Goal: Information Seeking & Learning: Check status

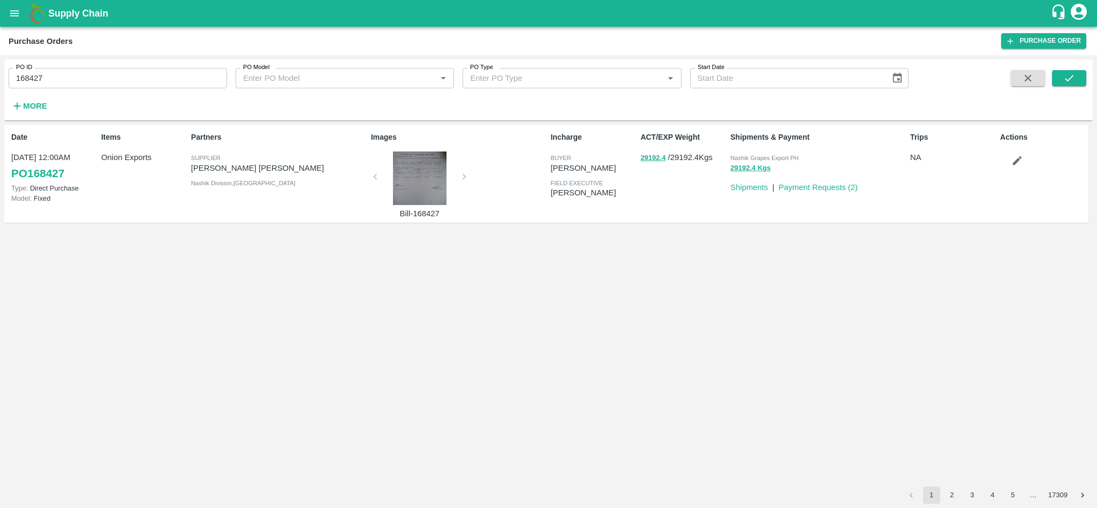
click at [108, 89] on div "PO ID 168427 PO ID PO Model PO Model   * PO Type PO Type   * Start Date Start D…" at bounding box center [454, 87] width 909 height 56
click at [89, 68] on input "168427" at bounding box center [118, 78] width 218 height 20
paste input "text"
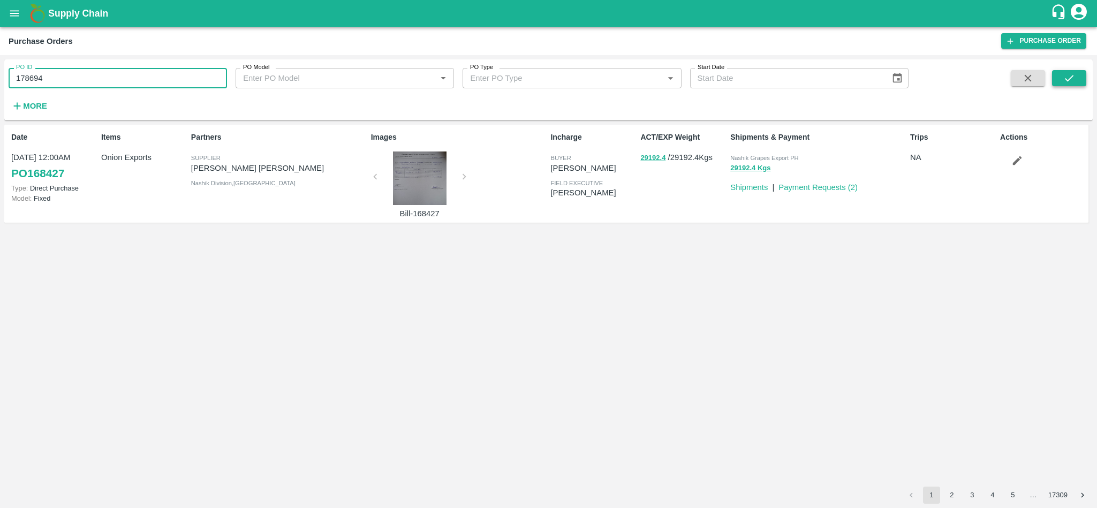
type input "178694"
click at [1069, 77] on icon "submit" at bounding box center [1069, 78] width 12 height 12
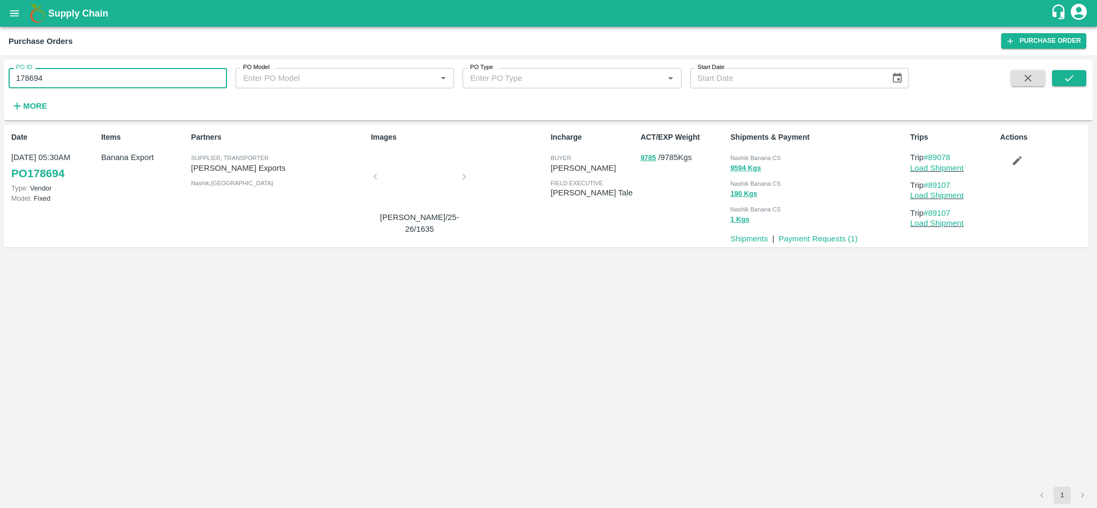
click at [92, 85] on input "178694" at bounding box center [118, 78] width 218 height 20
paste input "text"
click at [1070, 80] on icon "submit" at bounding box center [1069, 78] width 12 height 12
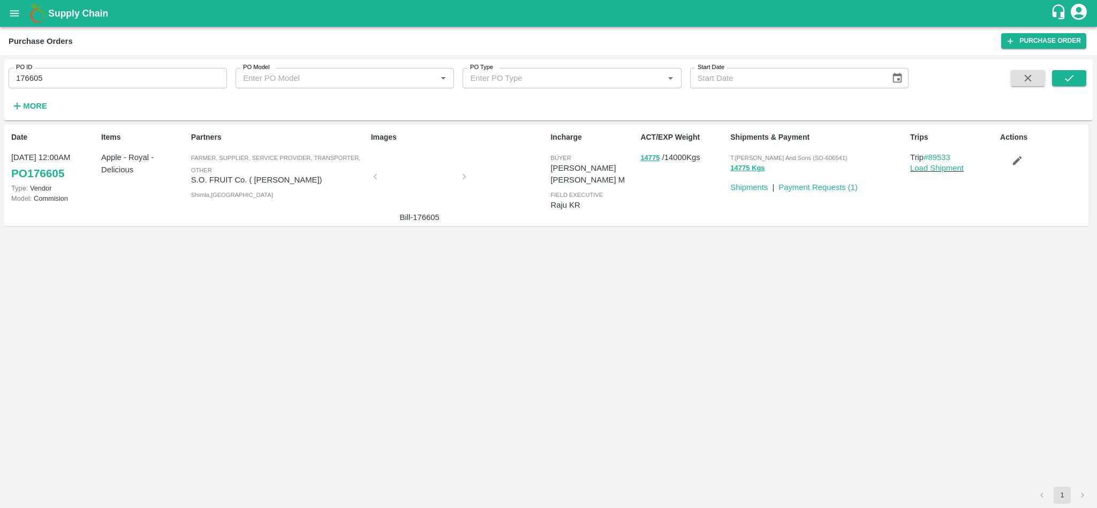
click at [82, 77] on input "176605" at bounding box center [118, 78] width 218 height 20
paste input "text"
click at [1073, 77] on icon "submit" at bounding box center [1069, 78] width 12 height 12
click at [119, 78] on input "176611" at bounding box center [118, 78] width 218 height 20
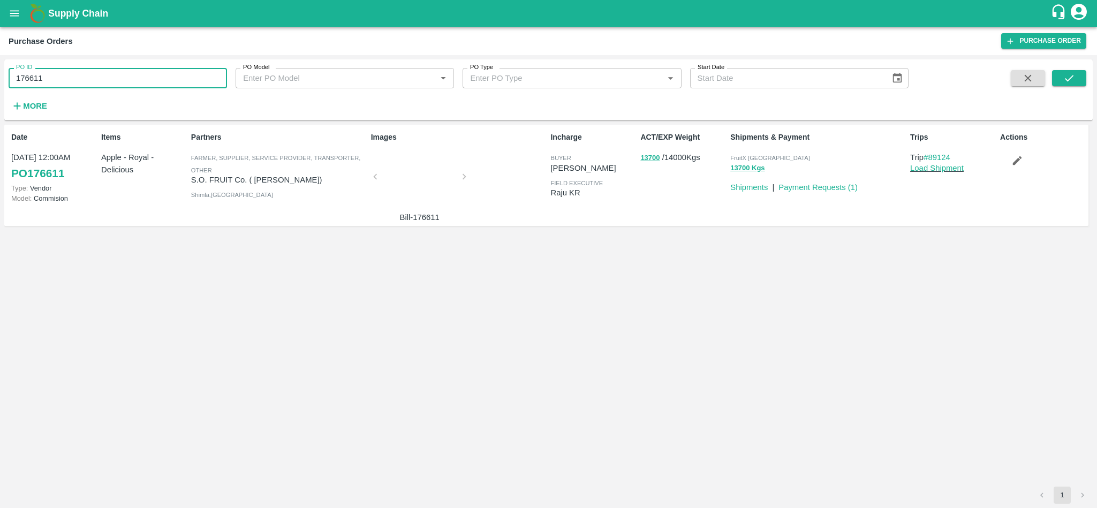
click at [119, 78] on input "176611" at bounding box center [118, 78] width 218 height 20
paste input "text"
click at [1080, 78] on button "submit" at bounding box center [1069, 78] width 34 height 16
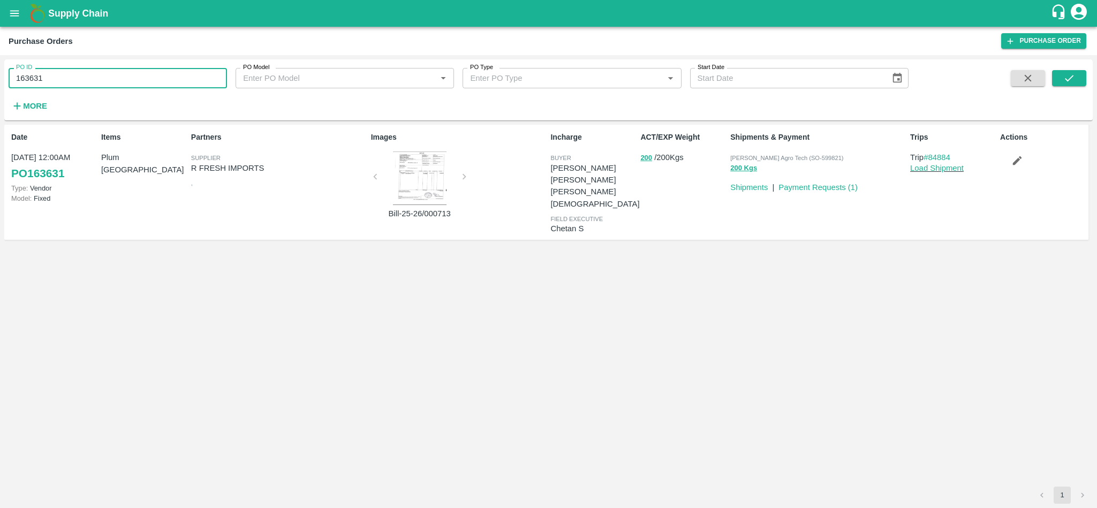
click at [65, 79] on input "163631" at bounding box center [118, 78] width 218 height 20
click at [58, 77] on input "163631" at bounding box center [118, 78] width 218 height 20
paste input "text"
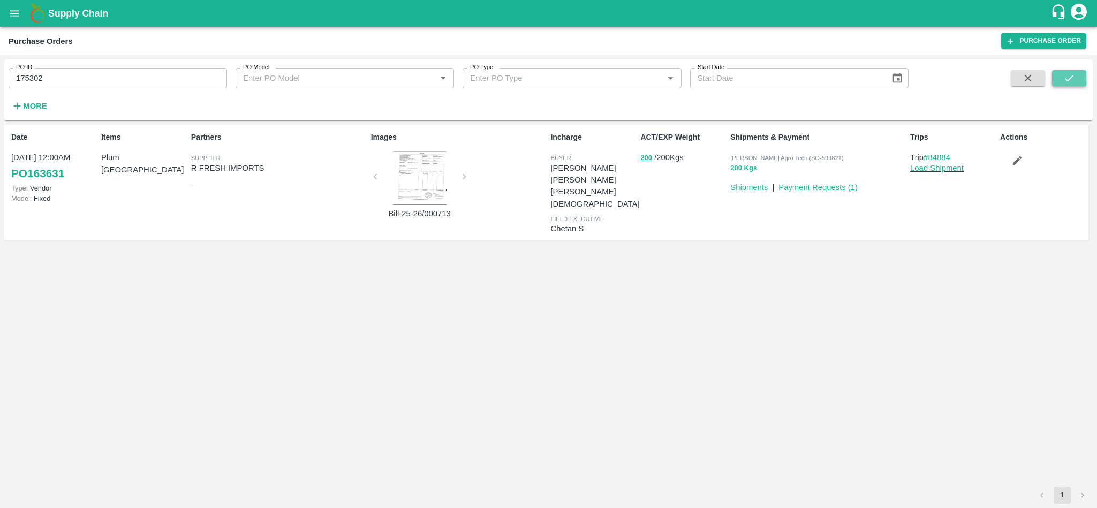
click at [1075, 77] on icon "submit" at bounding box center [1069, 78] width 12 height 12
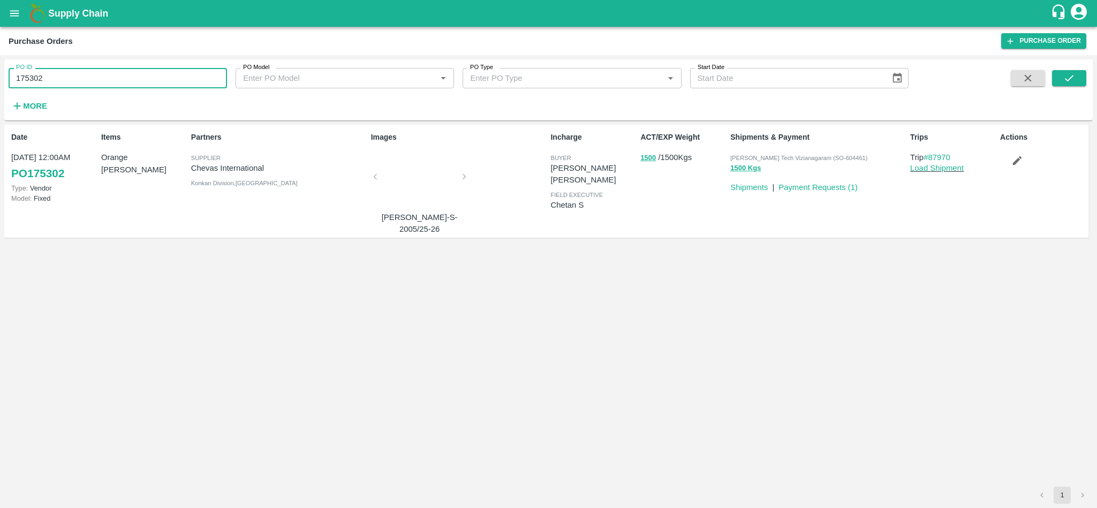
click at [129, 77] on input "175302" at bounding box center [118, 78] width 218 height 20
click at [135, 87] on input "175302" at bounding box center [118, 78] width 218 height 20
paste input "text"
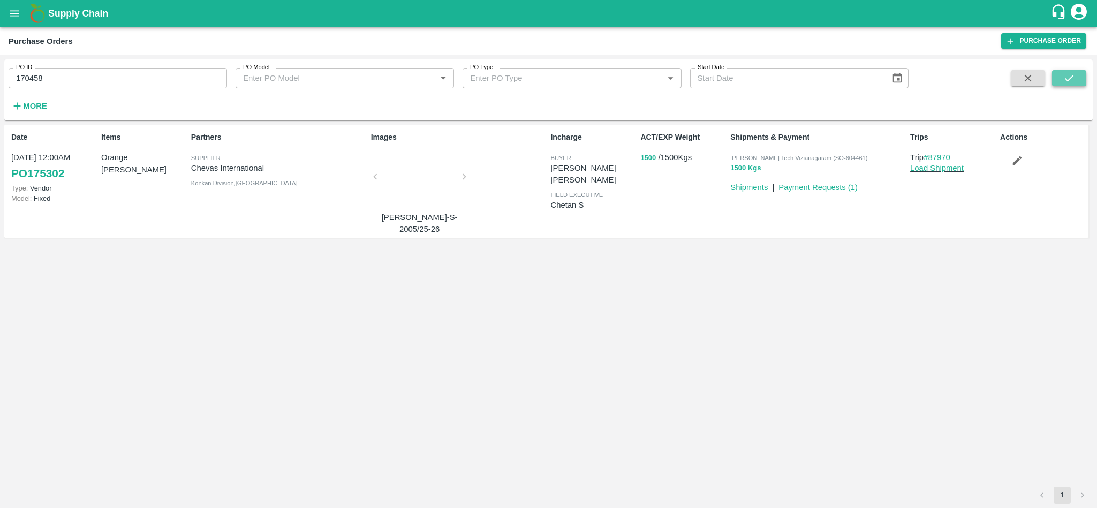
click at [1065, 78] on icon "submit" at bounding box center [1069, 78] width 12 height 12
click at [763, 156] on span "[GEOGRAPHIC_DATA] Imported DC" at bounding box center [778, 158] width 97 height 6
copy p "Mumbai Imported DC 24000 Kgs"
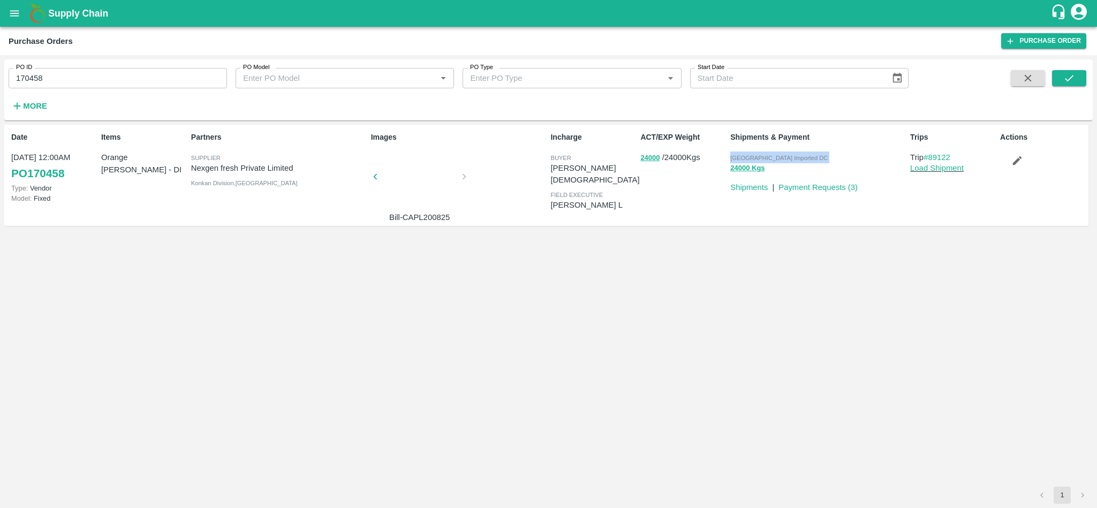
copy p "Mumbai Imported DC 24000 Kgs"
click at [124, 82] on input "170458" at bounding box center [118, 78] width 218 height 20
paste input "text"
type input "179058"
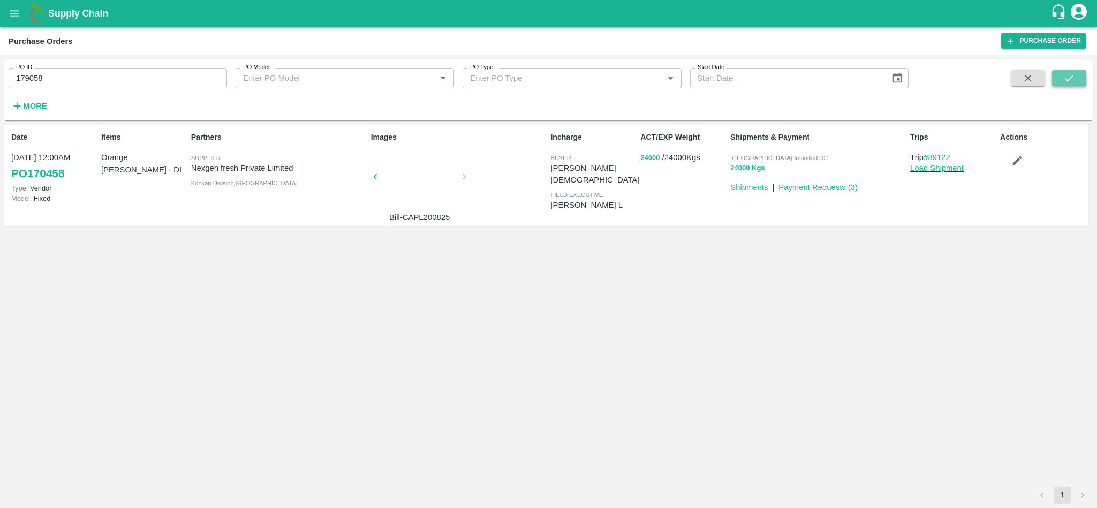
click at [1064, 81] on icon "submit" at bounding box center [1069, 78] width 12 height 12
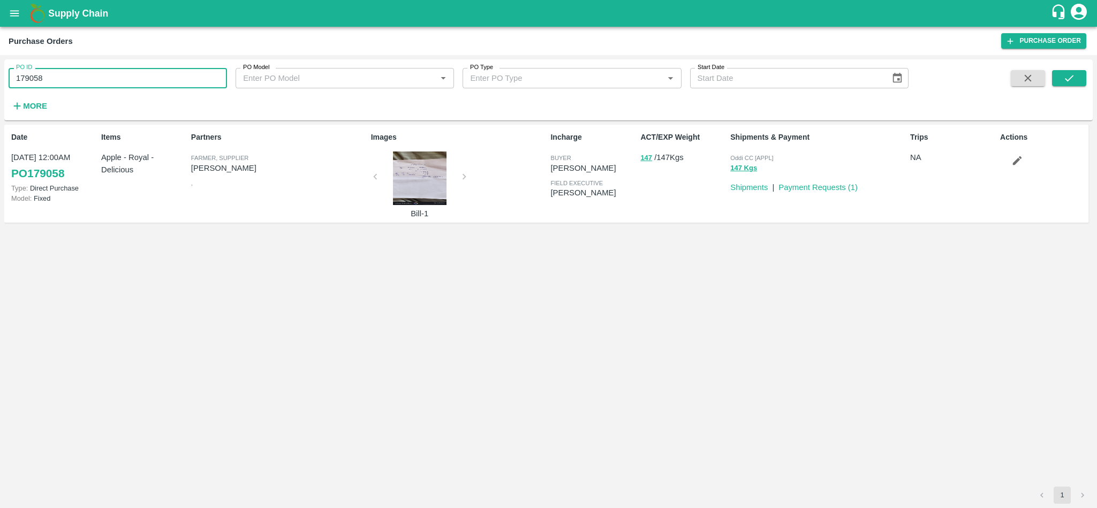
click at [97, 74] on input "179058" at bounding box center [118, 78] width 218 height 20
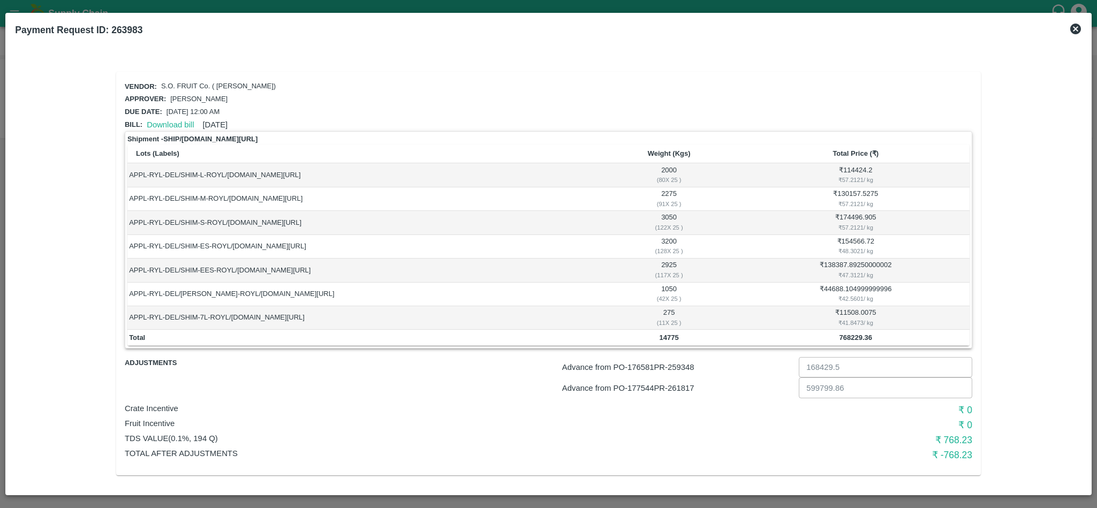
click at [683, 367] on p "Advance from PO- 176581 PR- 259348" at bounding box center [678, 367] width 232 height 12
copy p "259348"
click at [691, 388] on p "Advance from PO- 177544 PR- 261817" at bounding box center [678, 388] width 232 height 12
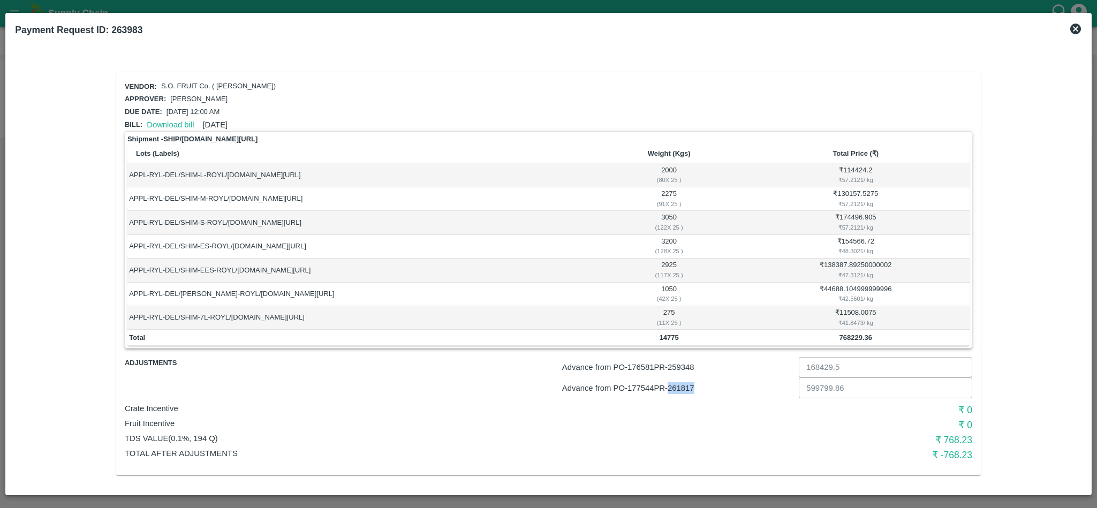
copy p "261817"
click at [683, 365] on p "Advance from PO- 176581 PR- 259348" at bounding box center [678, 367] width 232 height 12
copy p "259348"
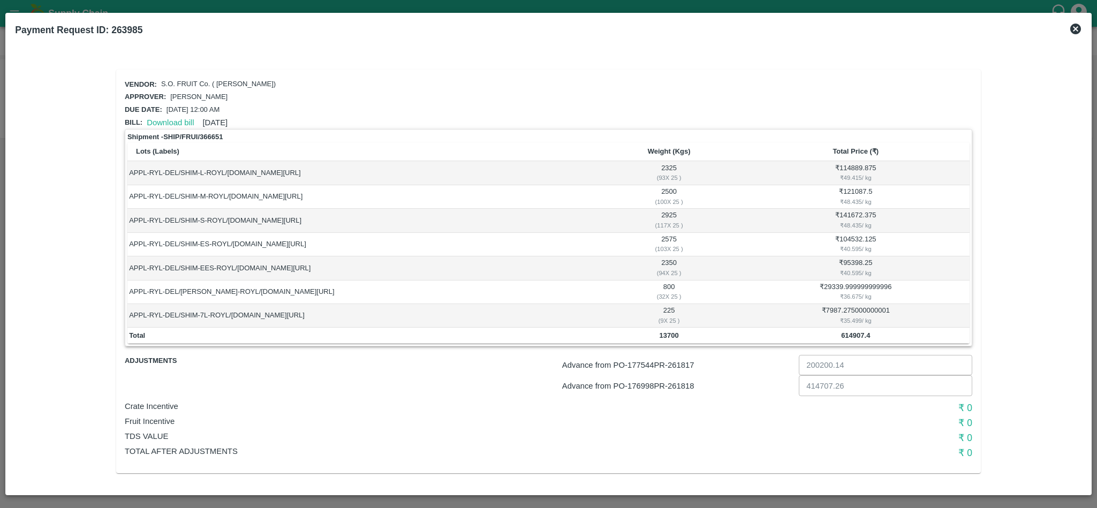
click at [687, 362] on p "Advance from PO- 177544 PR- 261817" at bounding box center [678, 365] width 232 height 12
copy p "261817"
click at [686, 385] on p "Advance from PO- 176998 PR- 261818" at bounding box center [678, 386] width 232 height 12
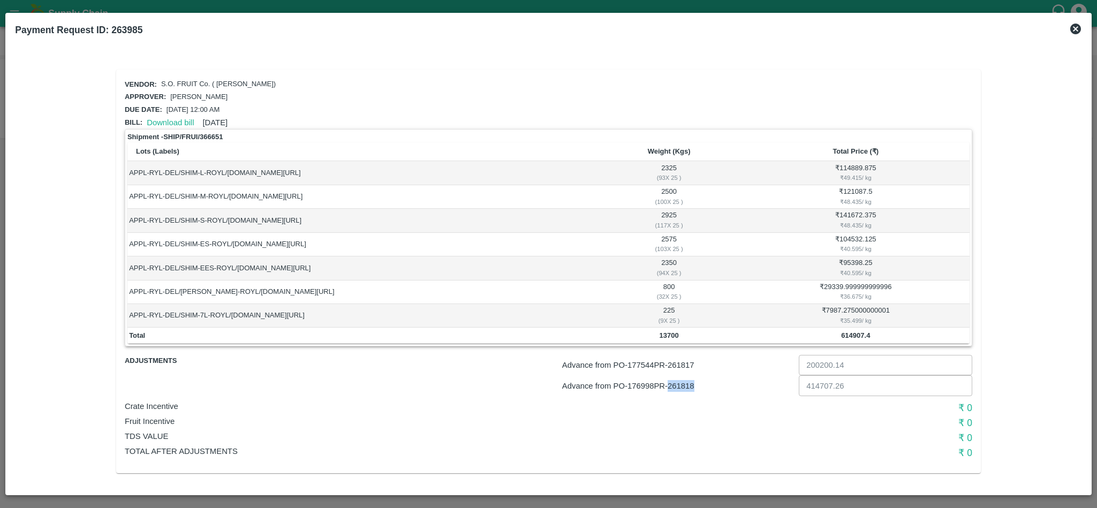
copy p "261818"
click at [689, 389] on p "Advance from PO- 176998 PR- 261818" at bounding box center [678, 386] width 232 height 12
click at [681, 382] on p "Advance from PO- 177544 PR- 261817" at bounding box center [678, 386] width 232 height 12
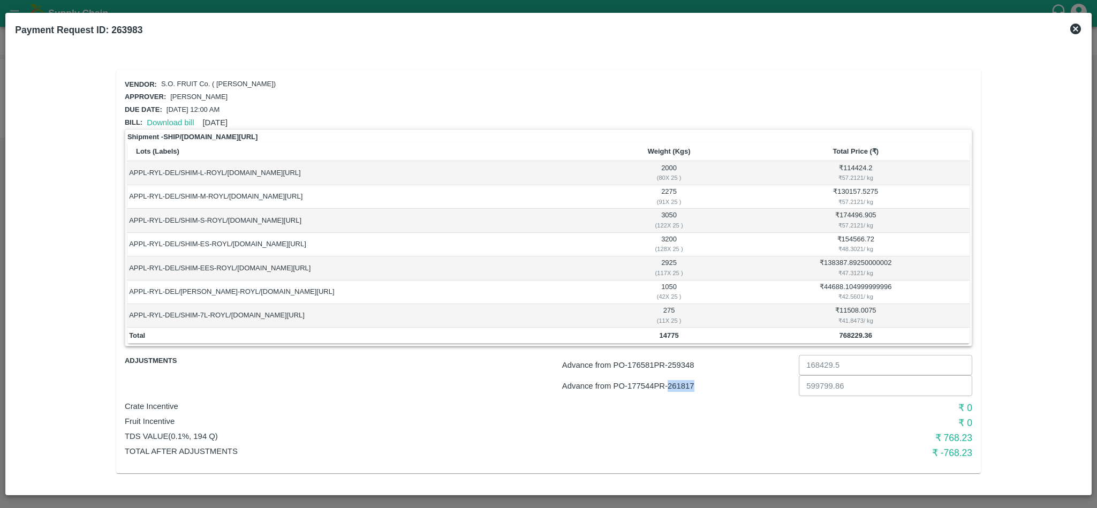
click at [681, 382] on p "Advance from PO- 177544 PR- 261817" at bounding box center [678, 386] width 232 height 12
copy p "261817"
click at [679, 364] on p "Advance from PO- 177544 PR- 261817" at bounding box center [678, 365] width 232 height 12
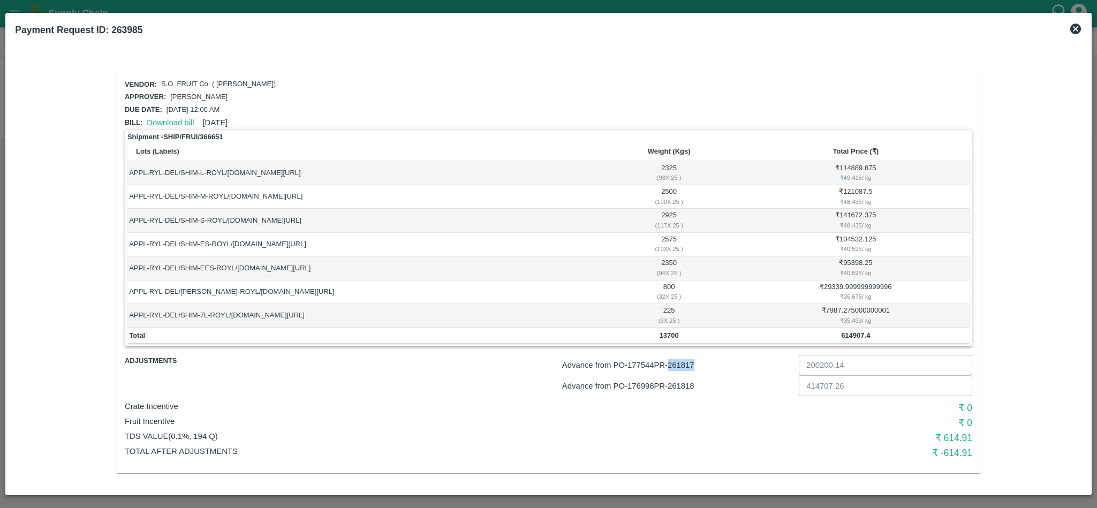
copy p "261817"
click at [688, 385] on p "Advance from PO- 176998 PR- 261818" at bounding box center [678, 386] width 232 height 12
copy p "261818"
click at [686, 362] on p "Advance from PO- 177544 PR- 261817" at bounding box center [678, 365] width 232 height 12
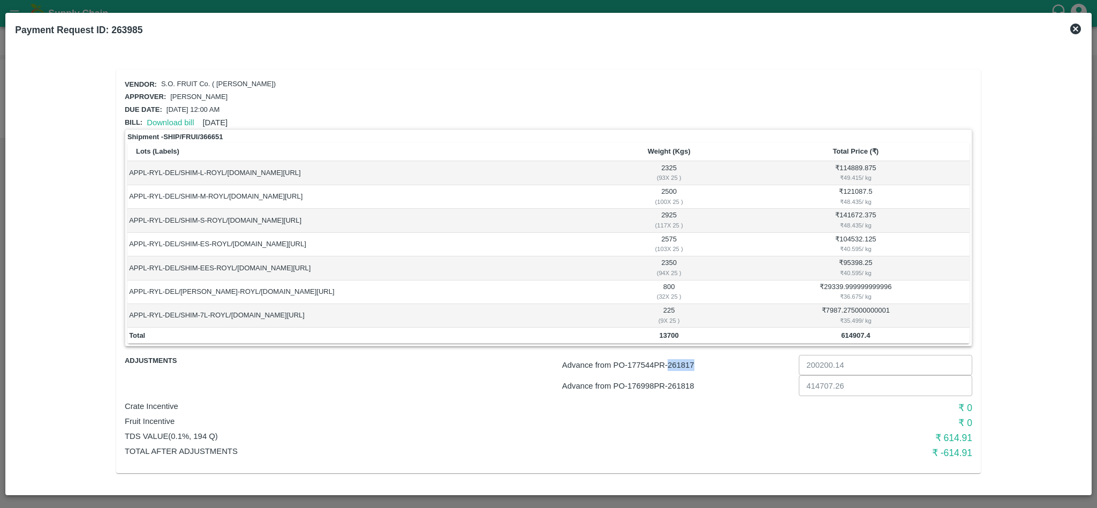
click at [686, 362] on p "Advance from PO- 177544 PR- 261817" at bounding box center [678, 365] width 232 height 12
click at [682, 384] on p "Advance from PO- 176998 PR- 261818" at bounding box center [678, 386] width 232 height 12
click at [689, 365] on p "Advance from PO- 177544 PR- 261817" at bounding box center [678, 365] width 232 height 12
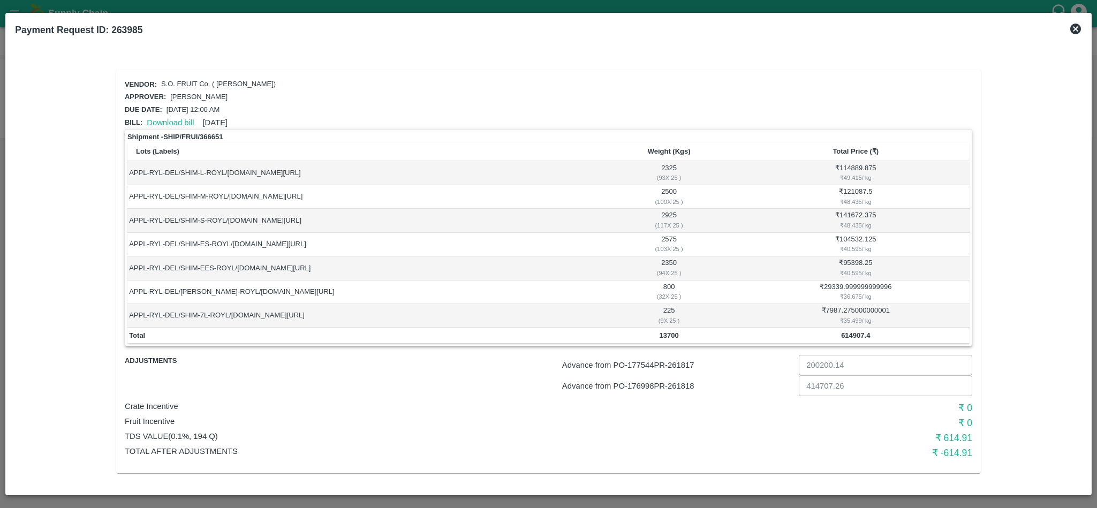
click at [686, 389] on p "Advance from PO- 176998 PR- 261818" at bounding box center [678, 386] width 232 height 12
copy p "261818"
click at [689, 361] on p "Advance from PO- 177544 PR- 261817" at bounding box center [678, 365] width 232 height 12
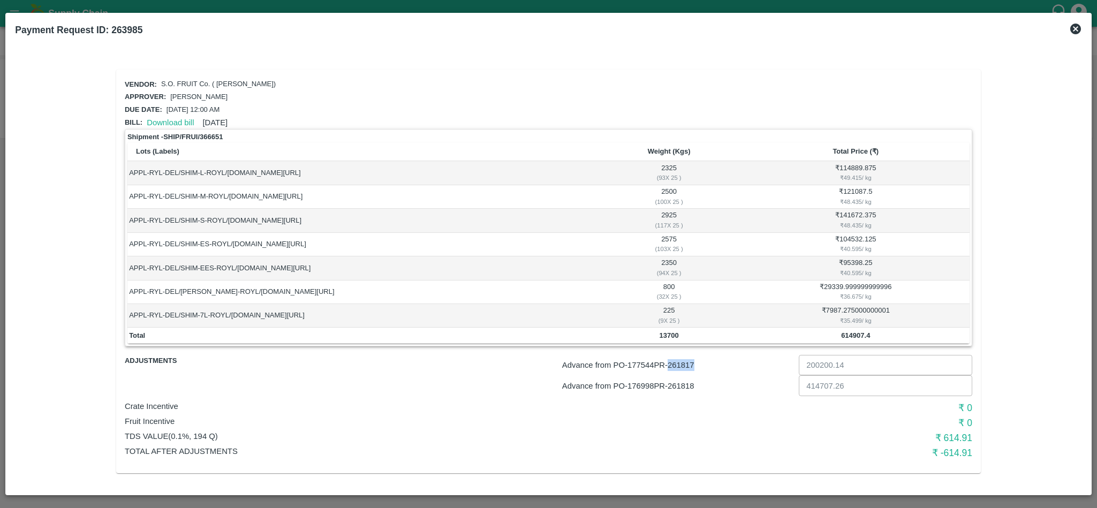
copy p "261817"
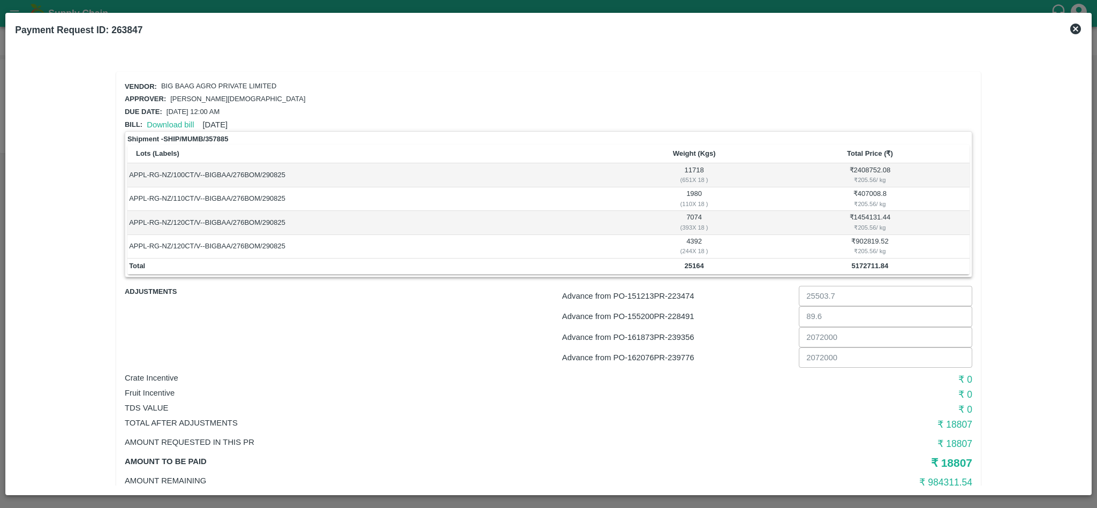
scroll to position [29, 0]
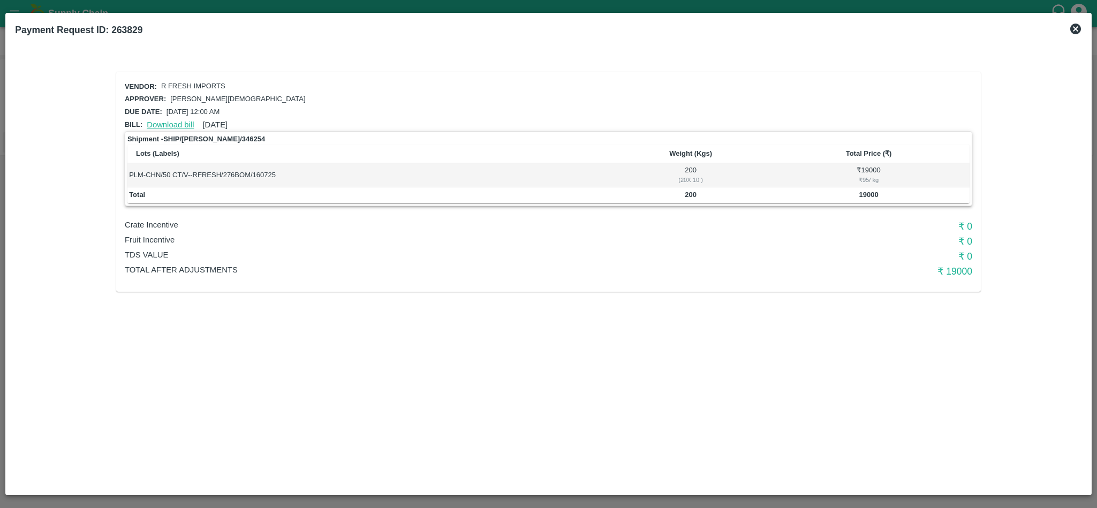
click at [160, 122] on link "Download bill" at bounding box center [170, 124] width 47 height 9
